Goal: Check status

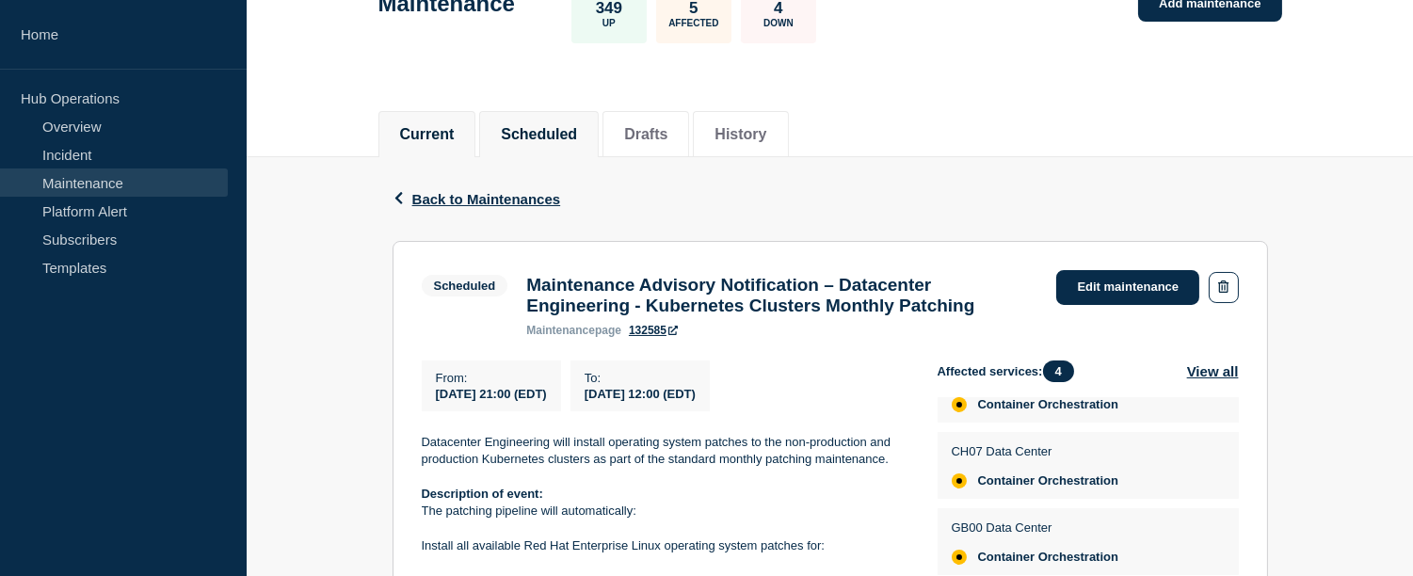
scroll to position [128, 0]
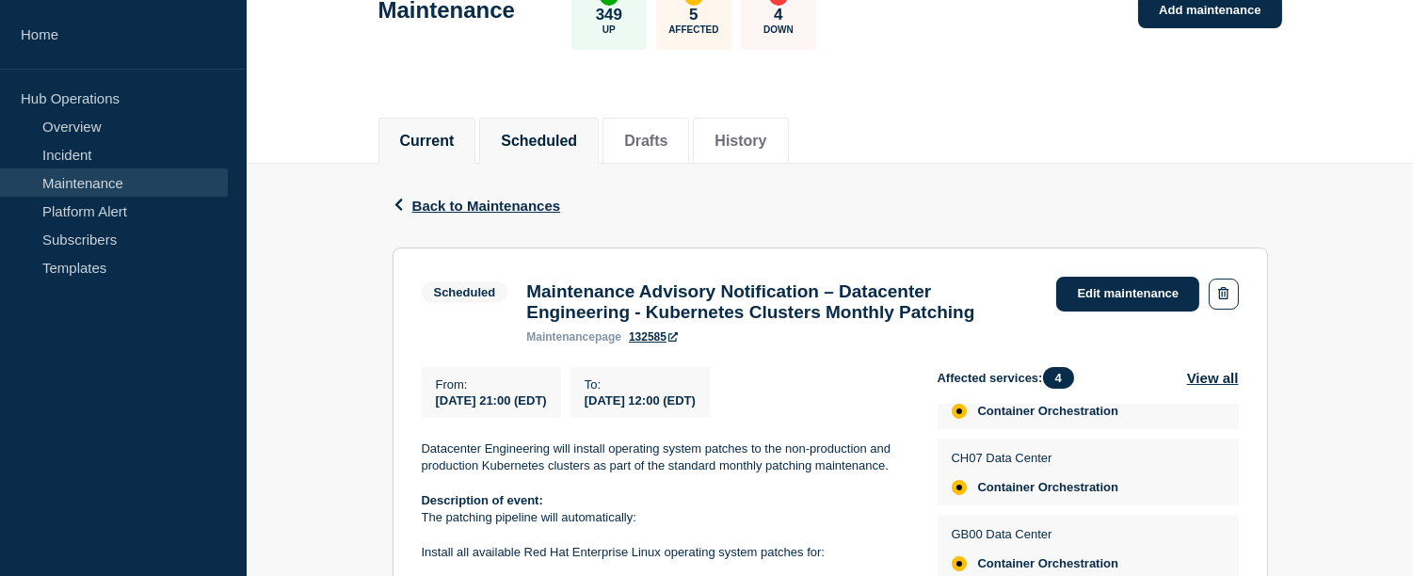
click at [439, 133] on button "Current" at bounding box center [427, 141] width 55 height 17
